Goal: Book appointment/travel/reservation

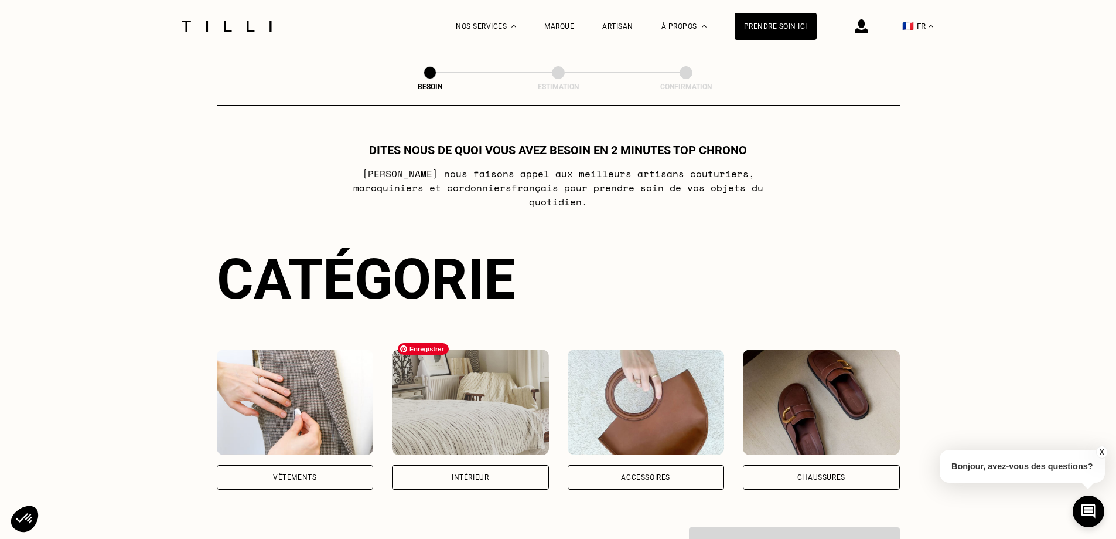
scroll to position [176, 0]
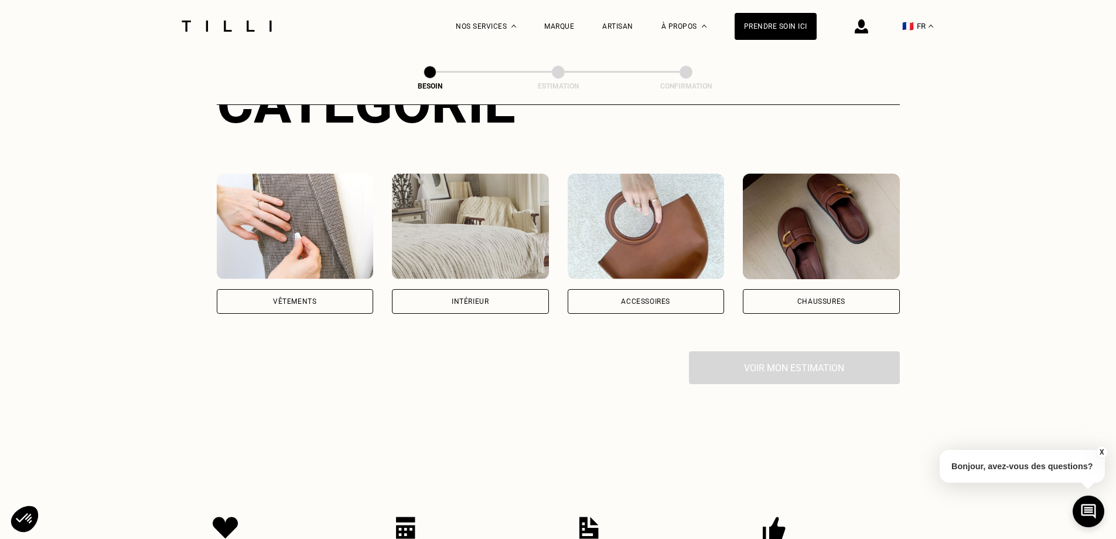
click at [323, 289] on div "Vêtements" at bounding box center [295, 301] width 157 height 25
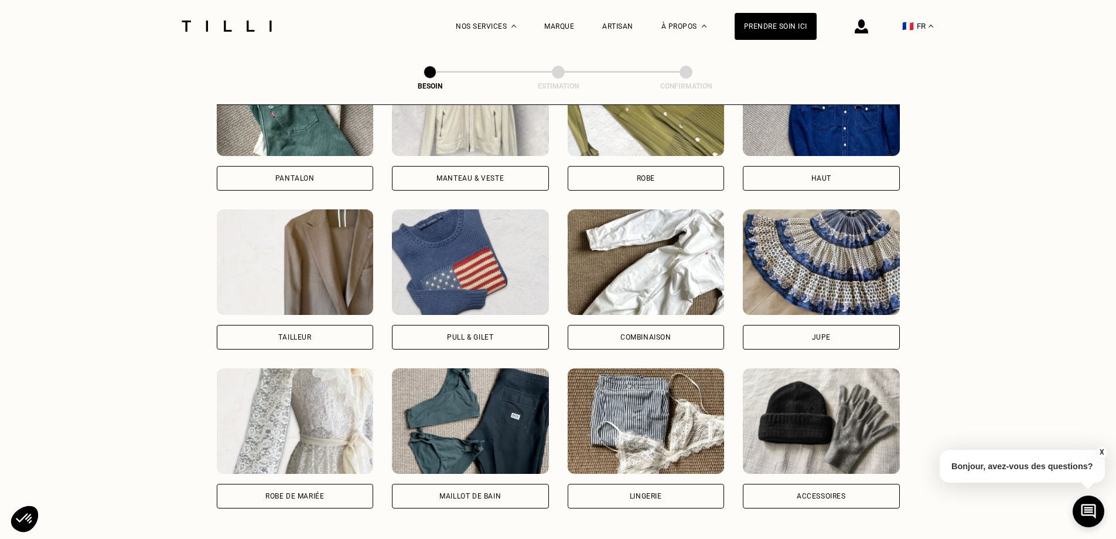
click at [632, 333] on div "Combinaison" at bounding box center [646, 336] width 51 height 7
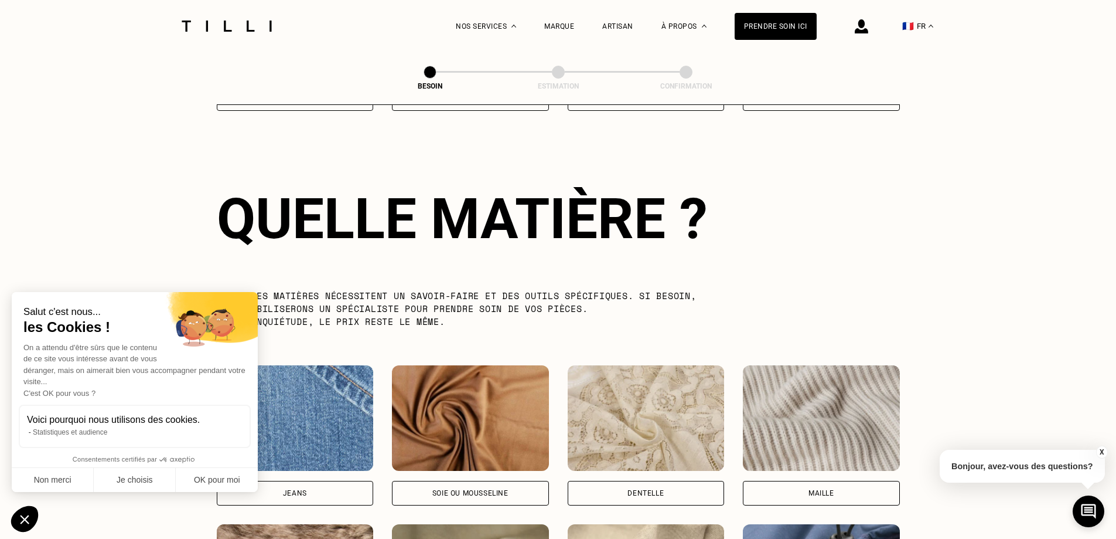
scroll to position [1021, 0]
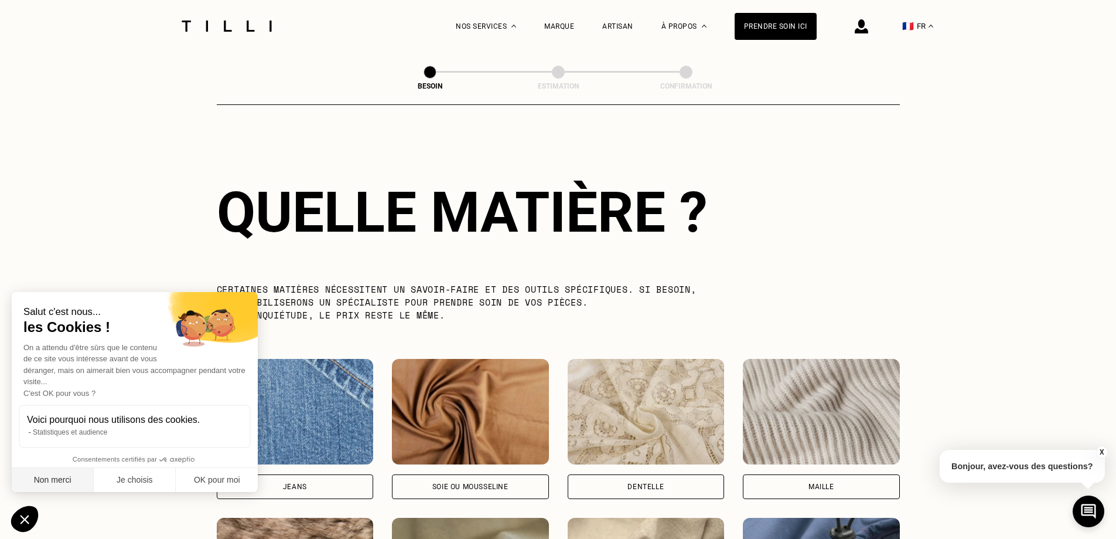
click at [50, 481] on button "Non merci" at bounding box center [53, 480] width 82 height 25
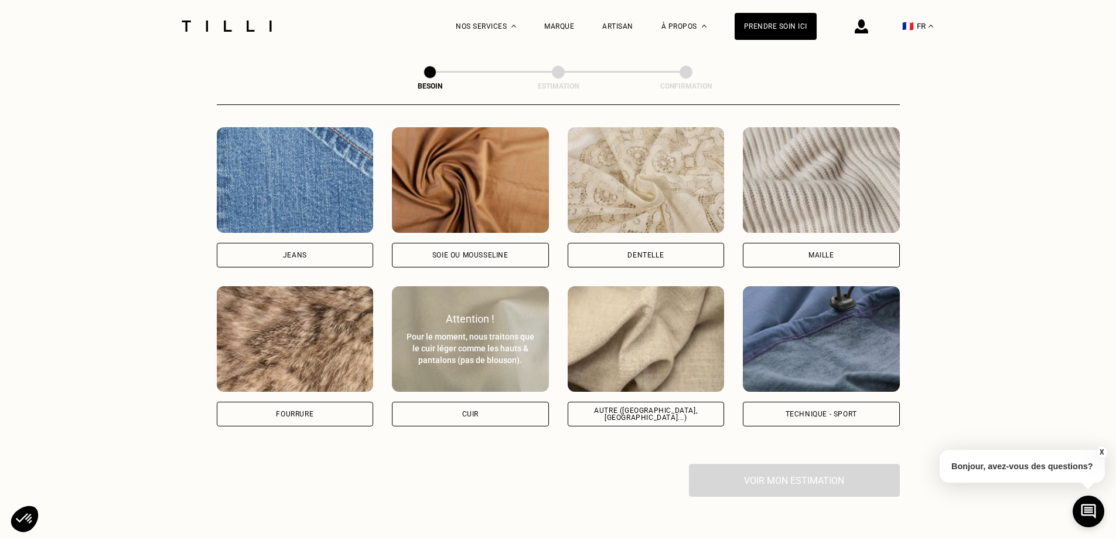
scroll to position [1255, 0]
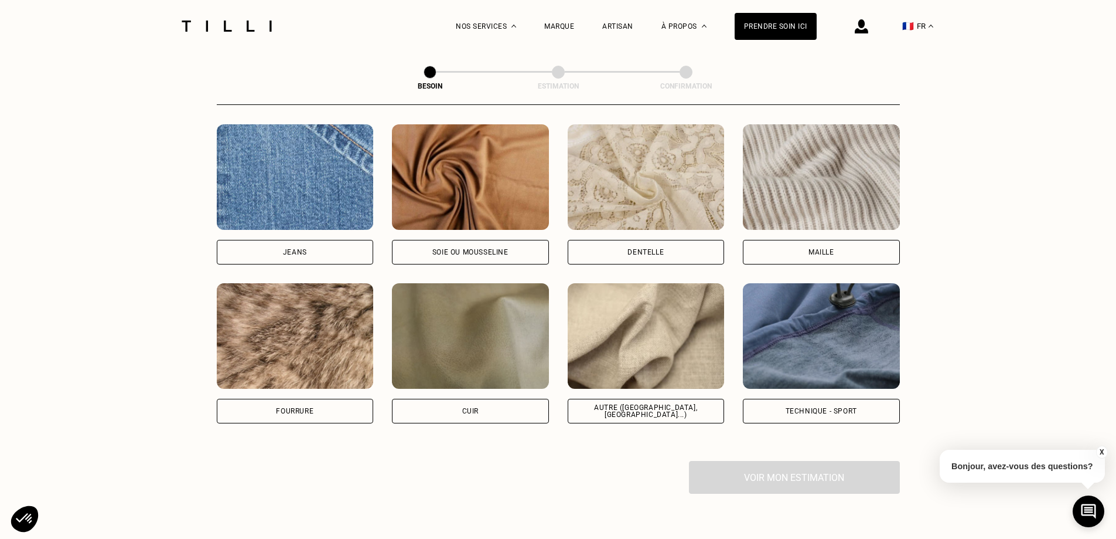
click at [645, 404] on div "Autre ([GEOGRAPHIC_DATA], [GEOGRAPHIC_DATA]...)" at bounding box center [646, 411] width 137 height 14
select select "FR"
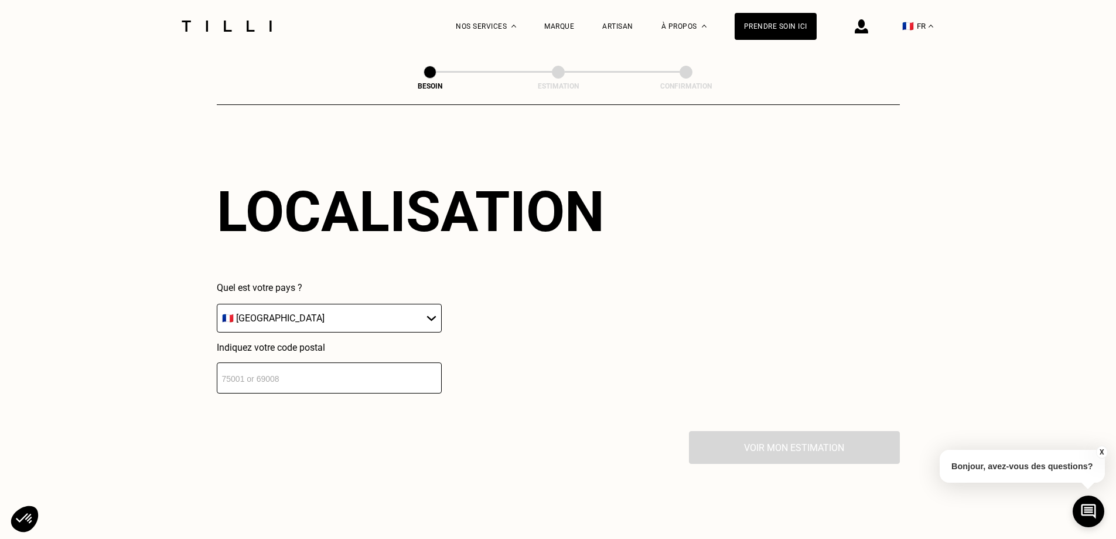
scroll to position [1576, 0]
click at [354, 385] on div "Localisation Quel est votre pays ? 🇩🇪 [GEOGRAPHIC_DATA] 🇦🇹 [GEOGRAPHIC_DATA] 🇧🇪…" at bounding box center [558, 285] width 683 height 290
click at [356, 375] on input "number" at bounding box center [329, 376] width 225 height 31
type input "94370"
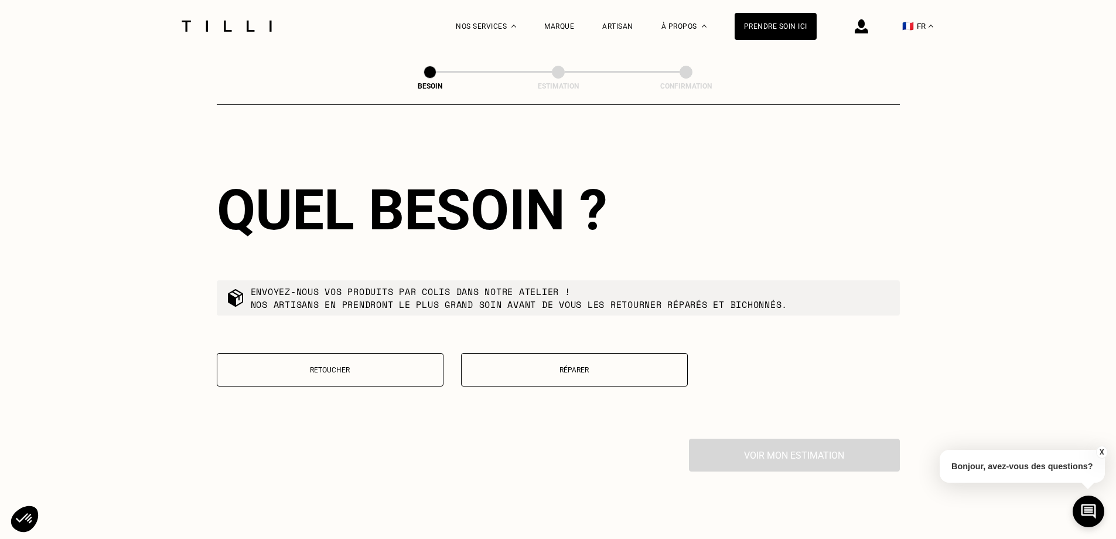
scroll to position [1867, 0]
click at [380, 373] on button "Retoucher" at bounding box center [330, 368] width 227 height 33
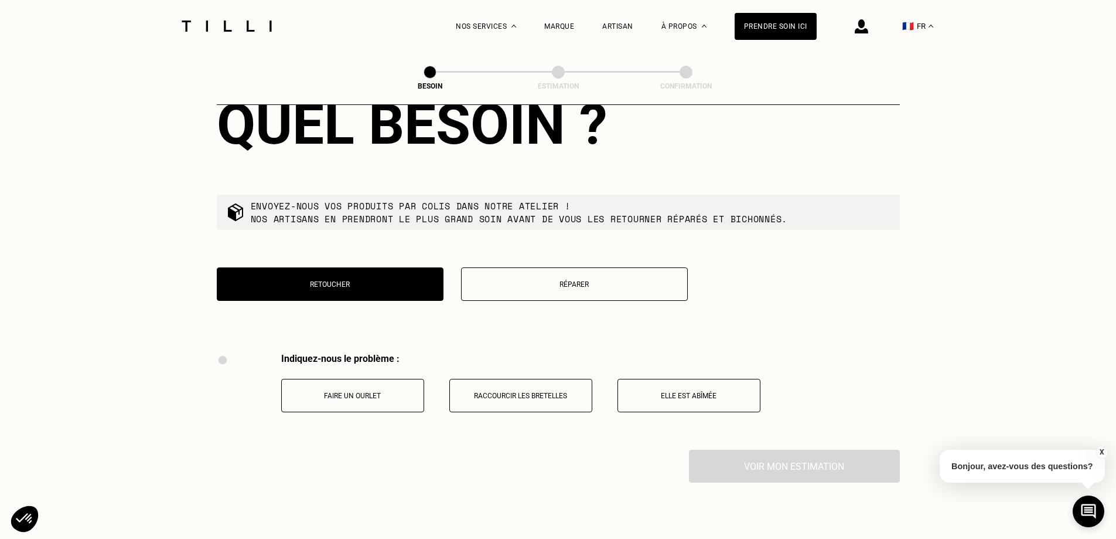
scroll to position [1933, 0]
